Goal: Book appointment/travel/reservation

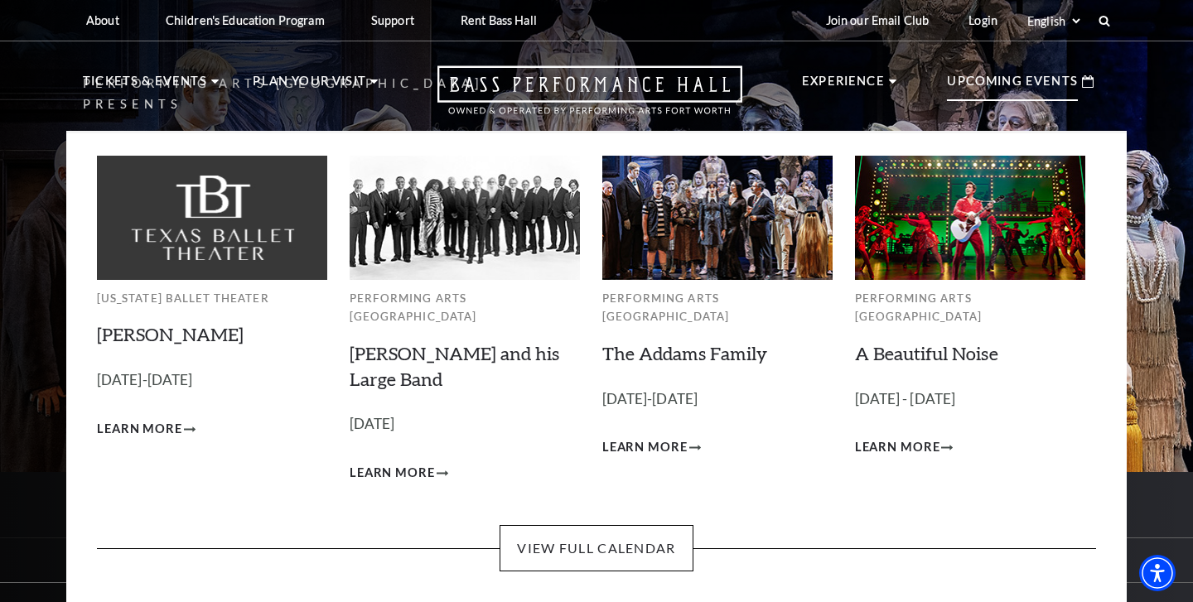
click at [1000, 81] on p "Upcoming Events" at bounding box center [1012, 86] width 131 height 30
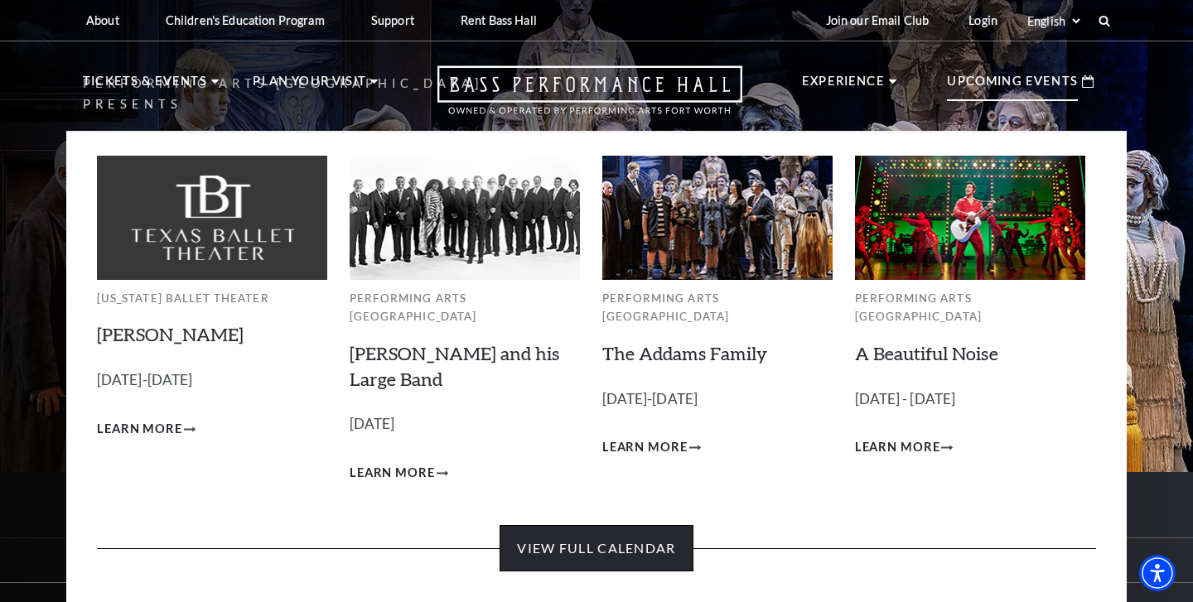
click at [607, 525] on link "View Full Calendar" at bounding box center [596, 548] width 193 height 46
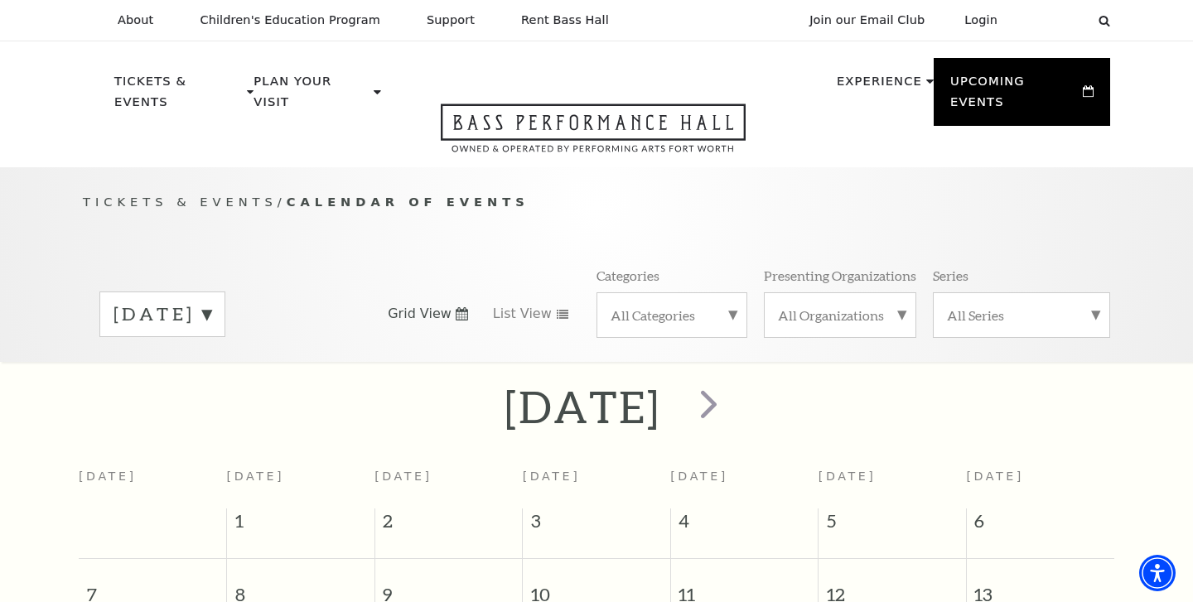
click at [211, 302] on label "September 2025" at bounding box center [163, 315] width 98 height 26
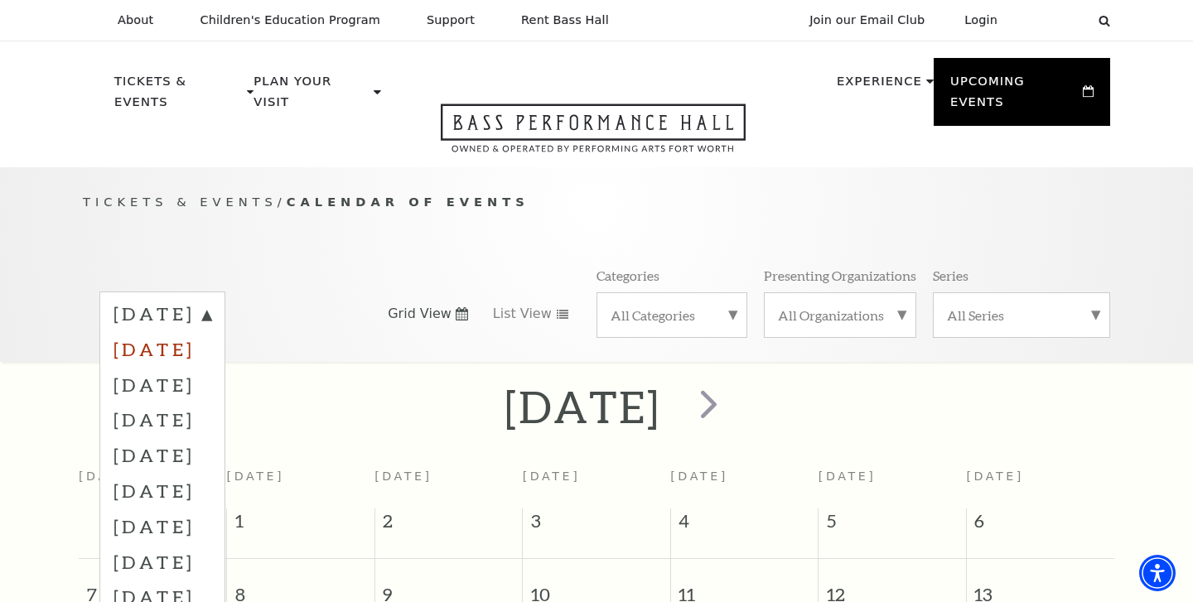
click at [211, 331] on label "October 2025" at bounding box center [163, 349] width 98 height 36
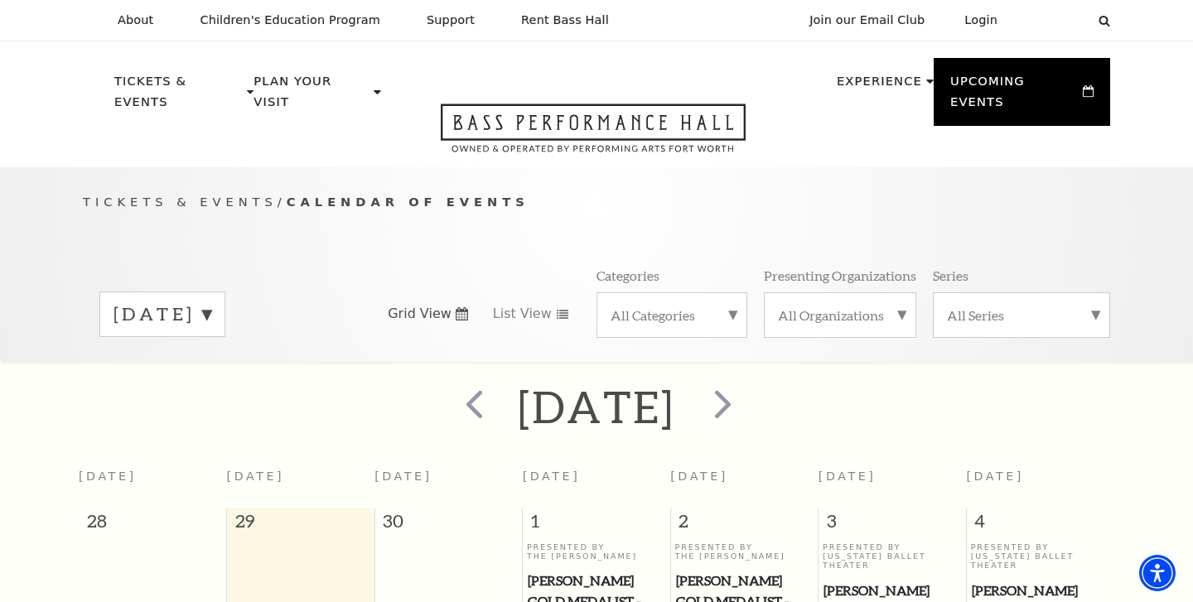
click at [211, 302] on label "October 2025" at bounding box center [163, 315] width 98 height 26
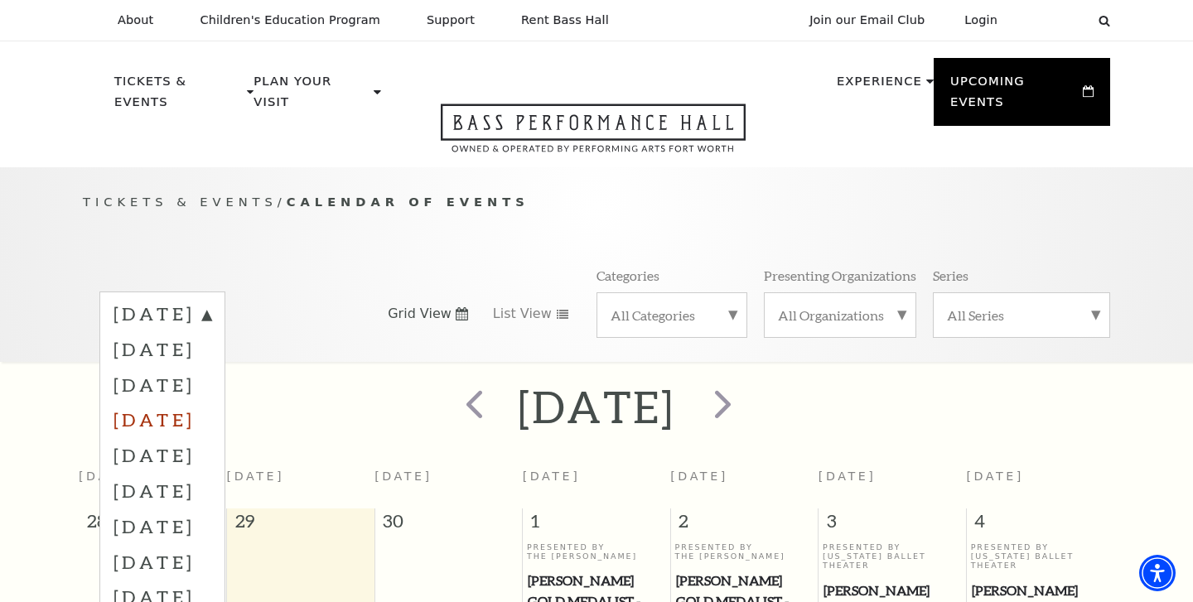
click at [211, 402] on label "December 2025" at bounding box center [163, 420] width 98 height 36
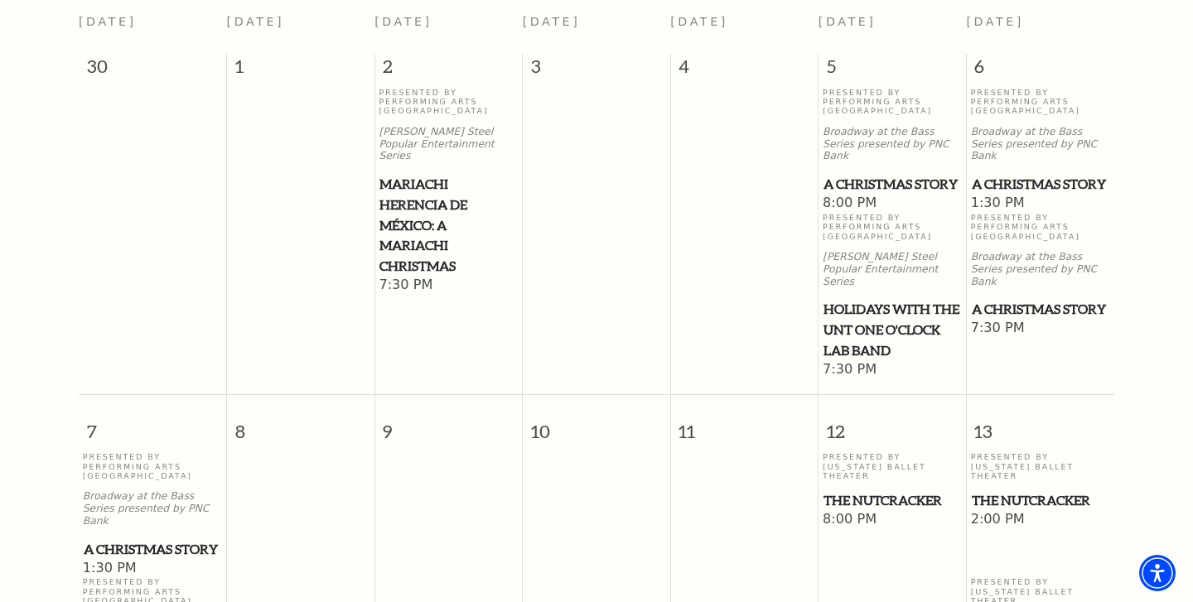
scroll to position [456, 0]
click at [108, 539] on span "A Christmas Story" at bounding box center [153, 549] width 138 height 21
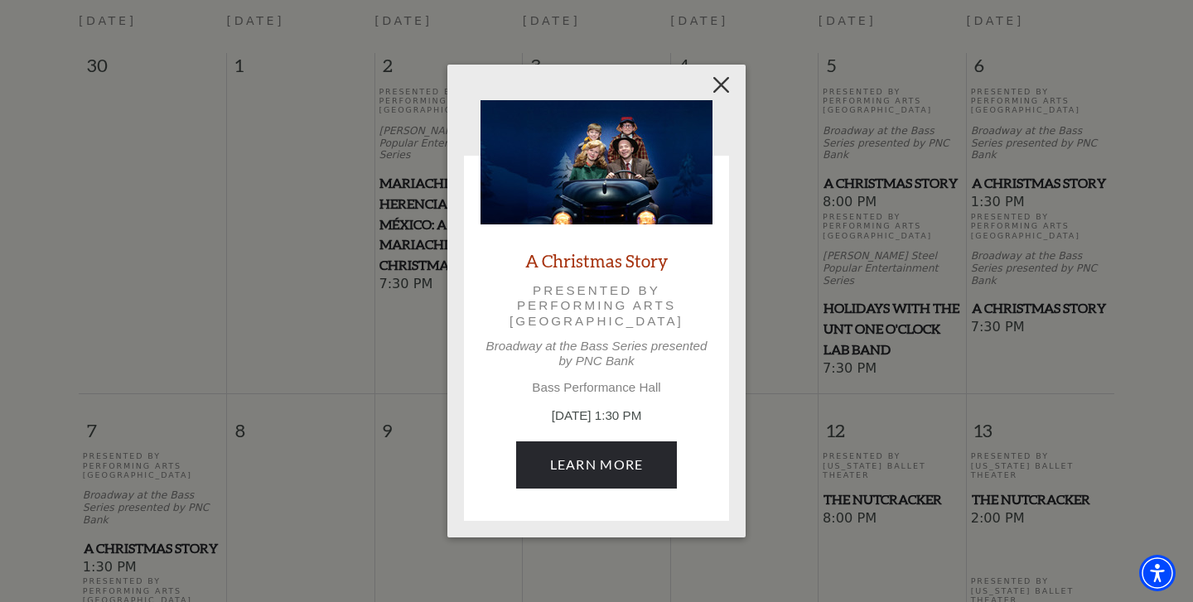
click at [731, 85] on button "Close" at bounding box center [721, 85] width 31 height 31
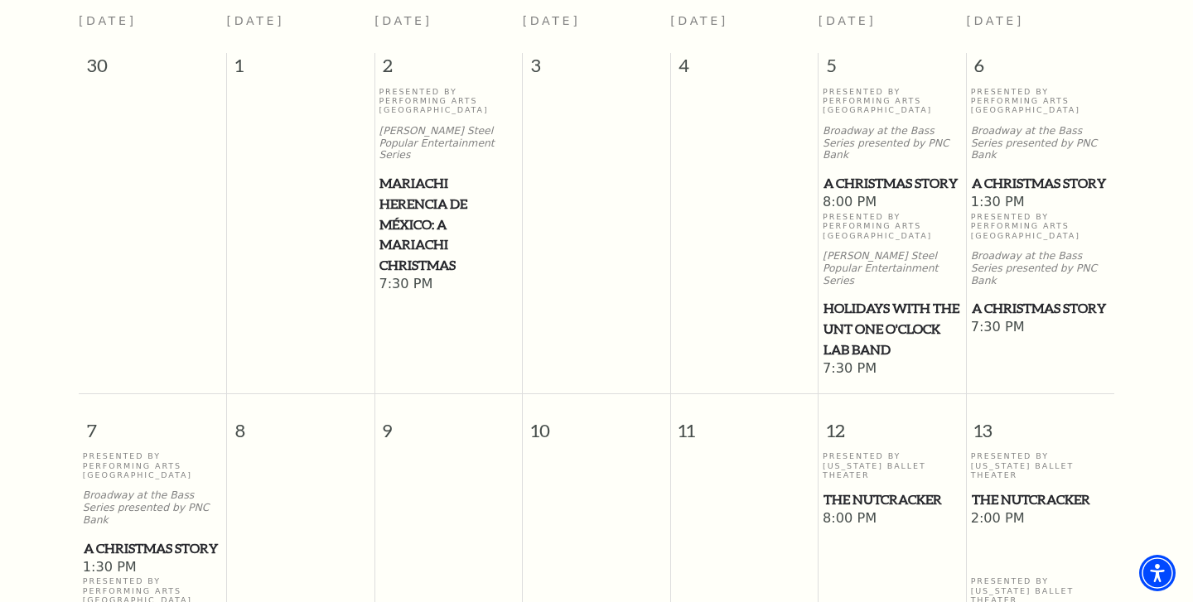
click at [873, 490] on span "The Nutcracker" at bounding box center [893, 500] width 138 height 21
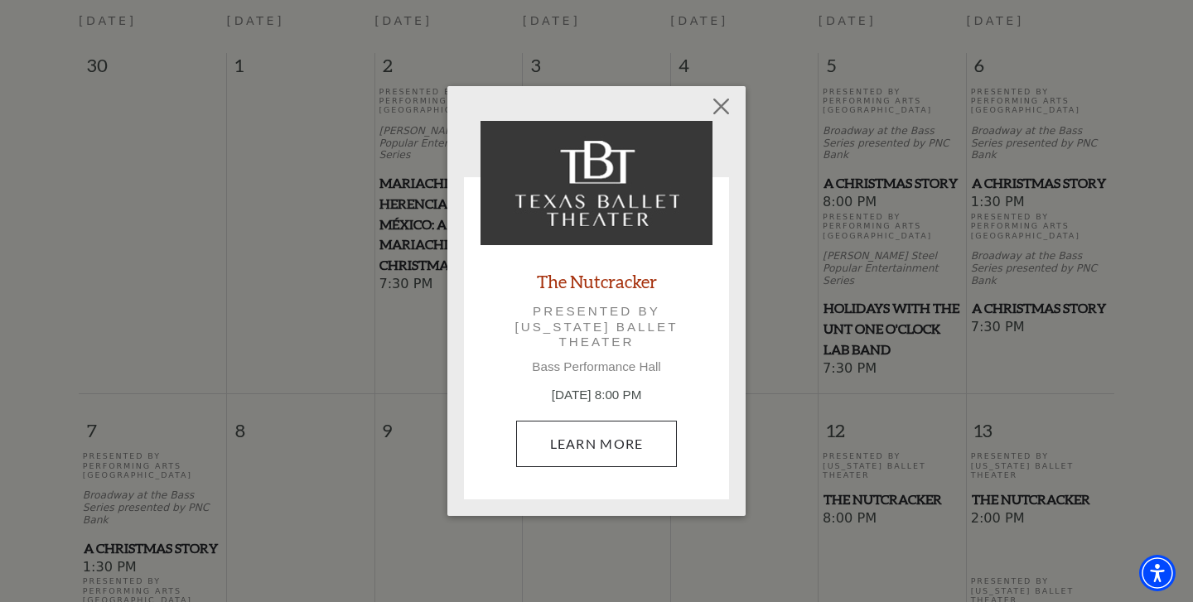
click at [604, 434] on link "Learn More" at bounding box center [597, 444] width 162 height 46
